Goal: Find specific page/section: Find specific page/section

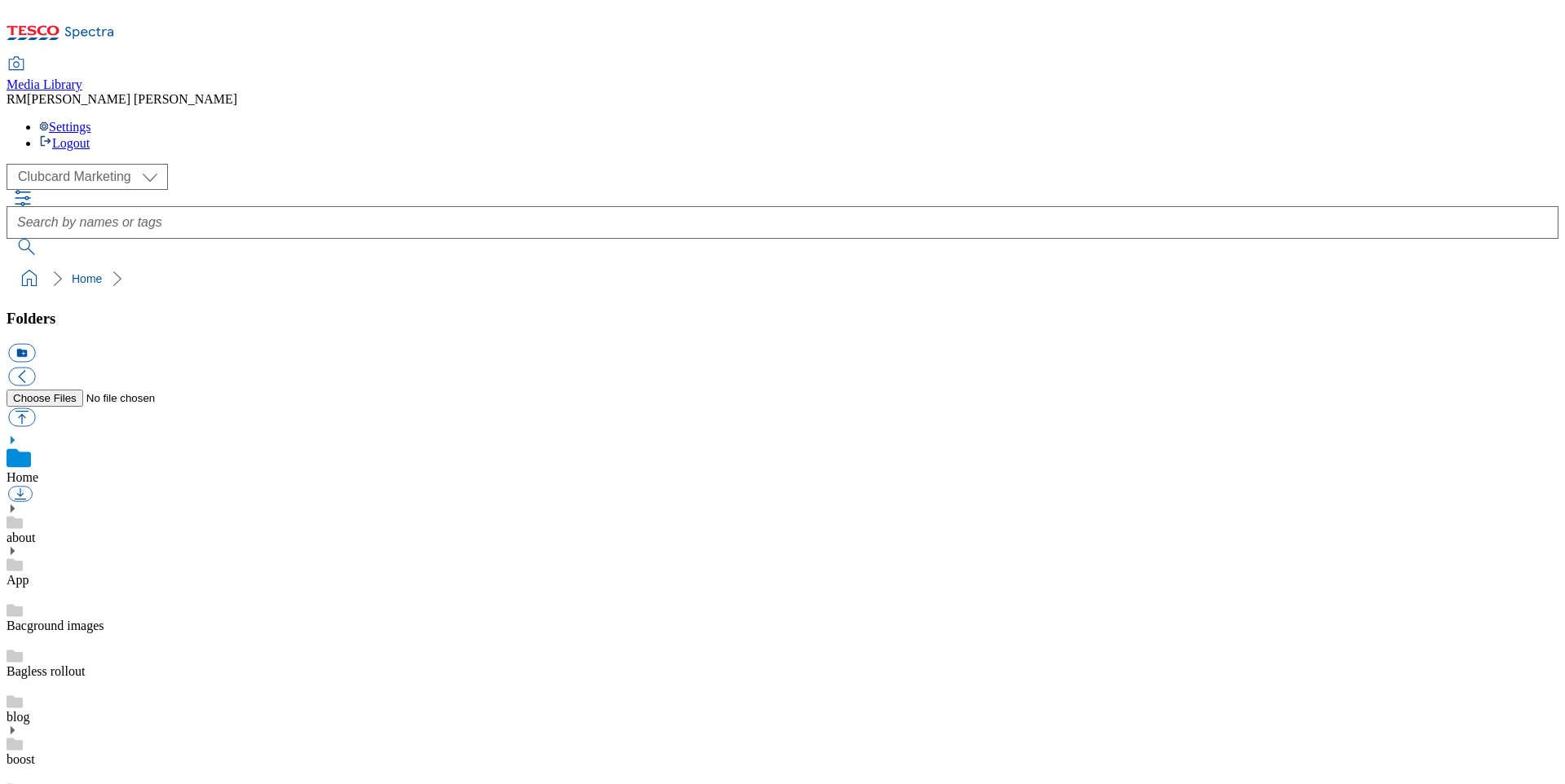
scroll to position [885, 0]
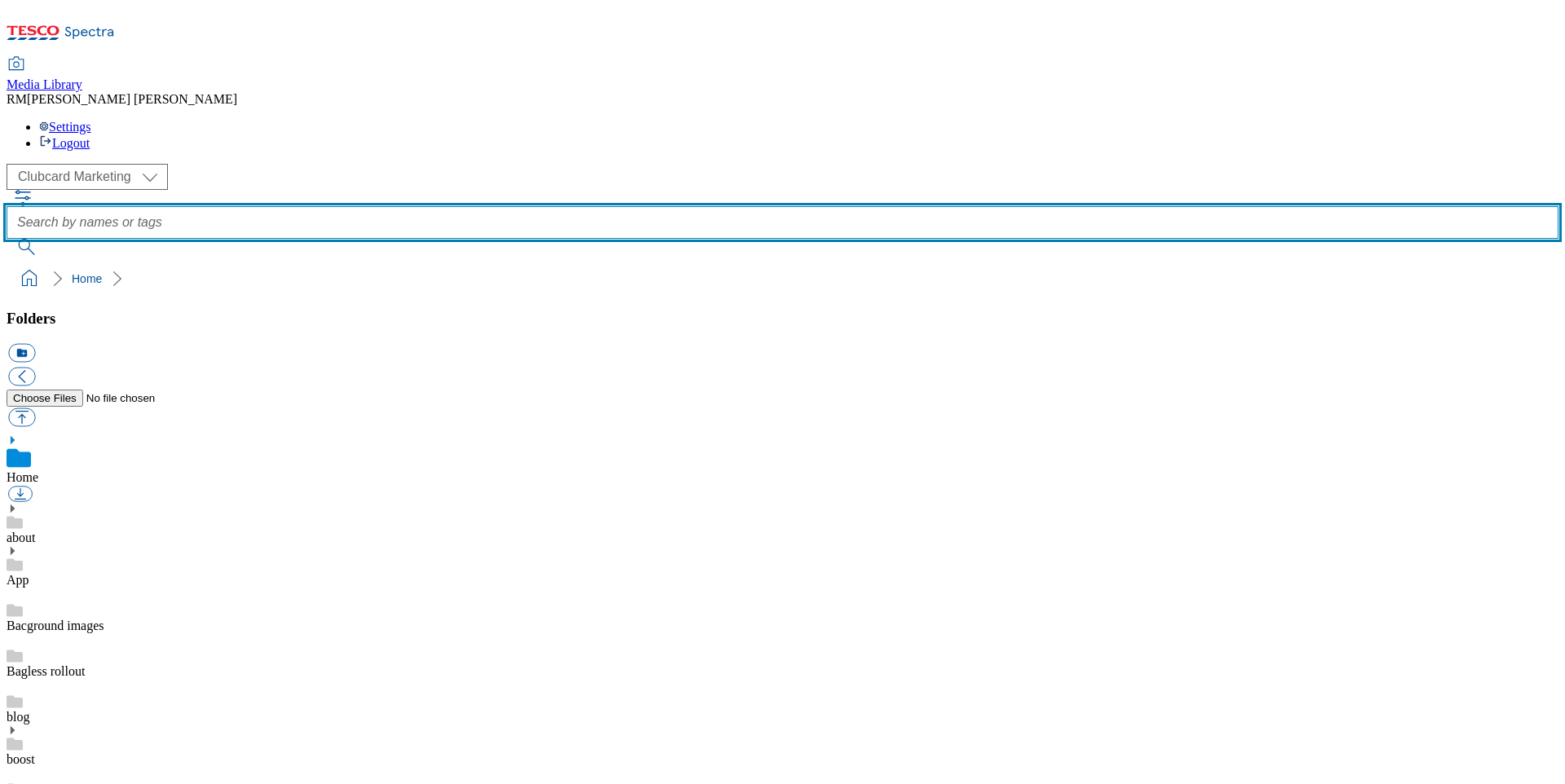
click at [591, 206] on input "text" at bounding box center [782, 222] width 1552 height 33
